Goal: Task Accomplishment & Management: Use online tool/utility

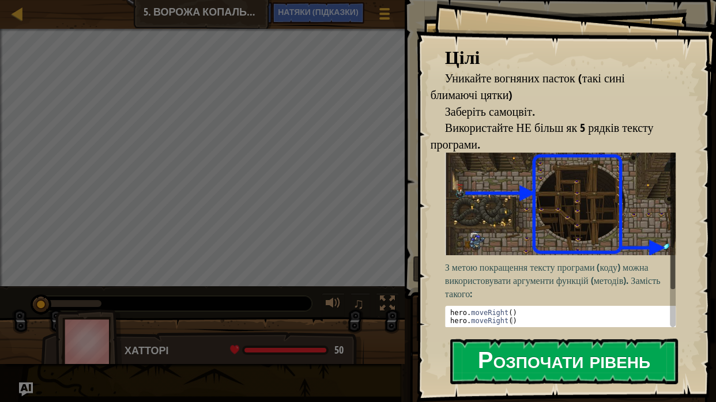
click at [528, 342] on button "Розпочати рівень" at bounding box center [564, 362] width 228 height 46
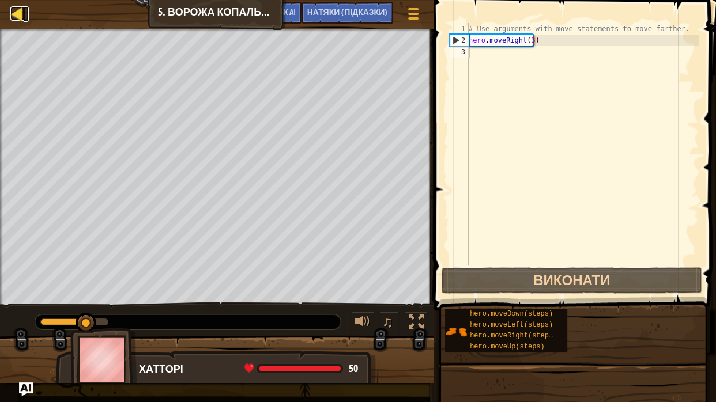
click at [21, 10] on div at bounding box center [17, 13] width 14 height 14
select select "uk"
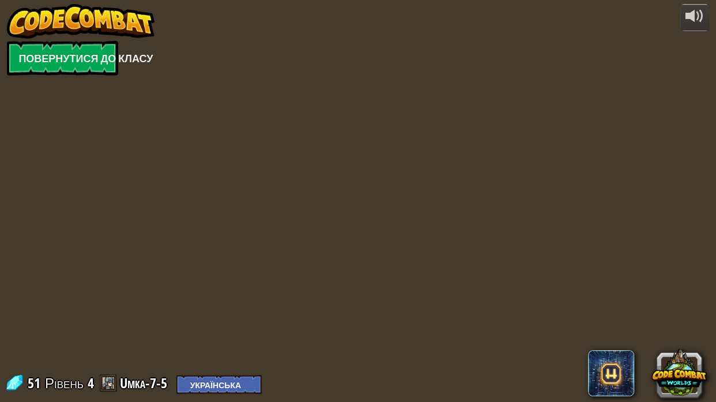
select select "uk"
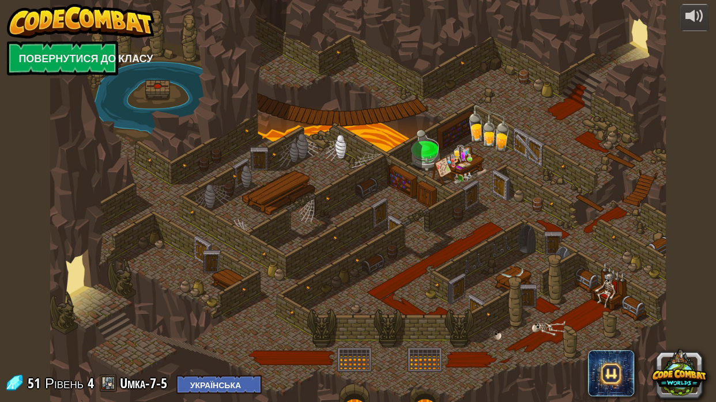
select select "uk"
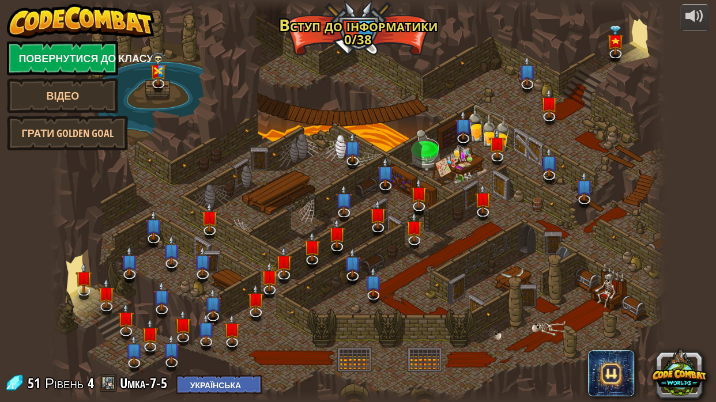
select select "uk"
